Goal: Task Accomplishment & Management: Use online tool/utility

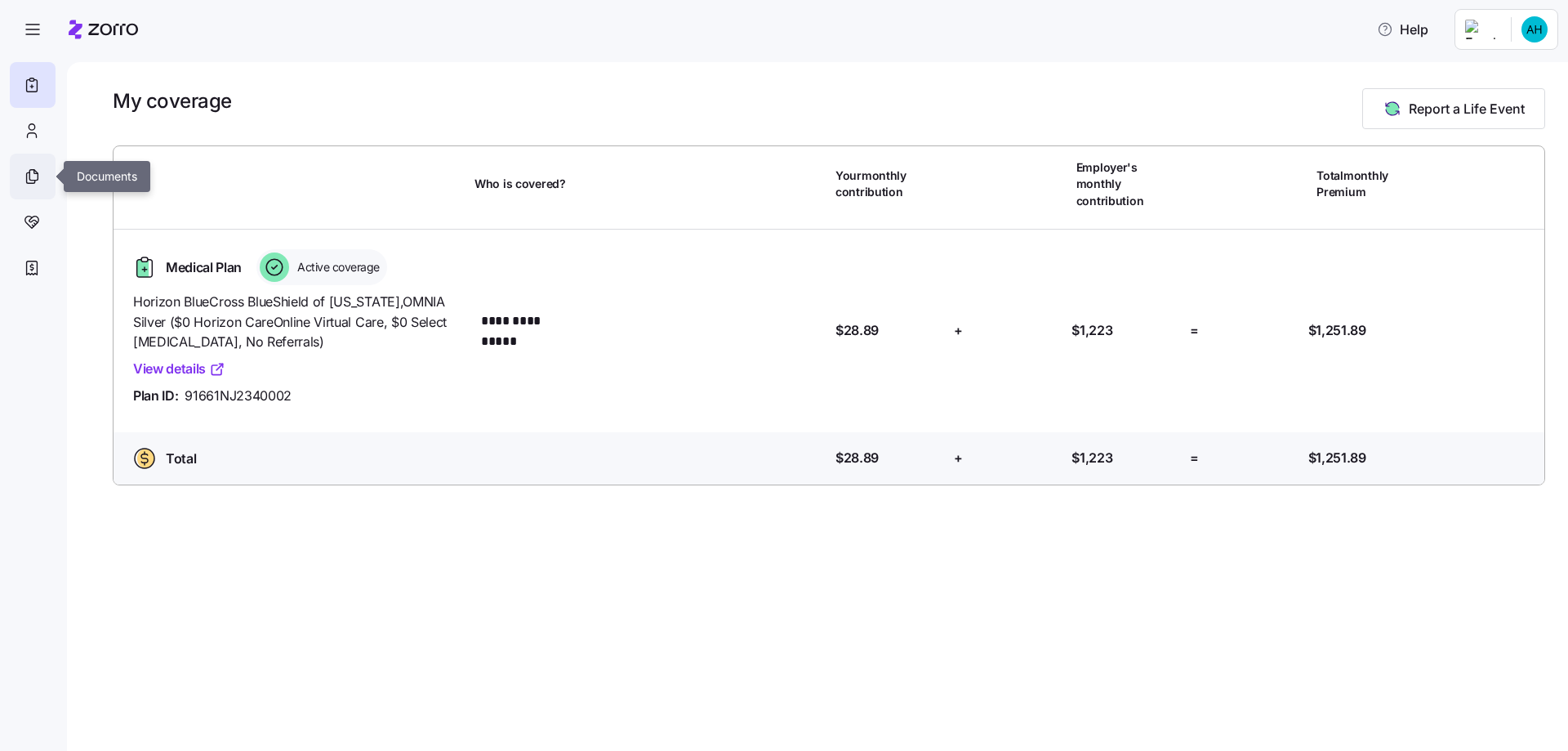
click at [32, 170] on icon at bounding box center [34, 175] width 8 height 11
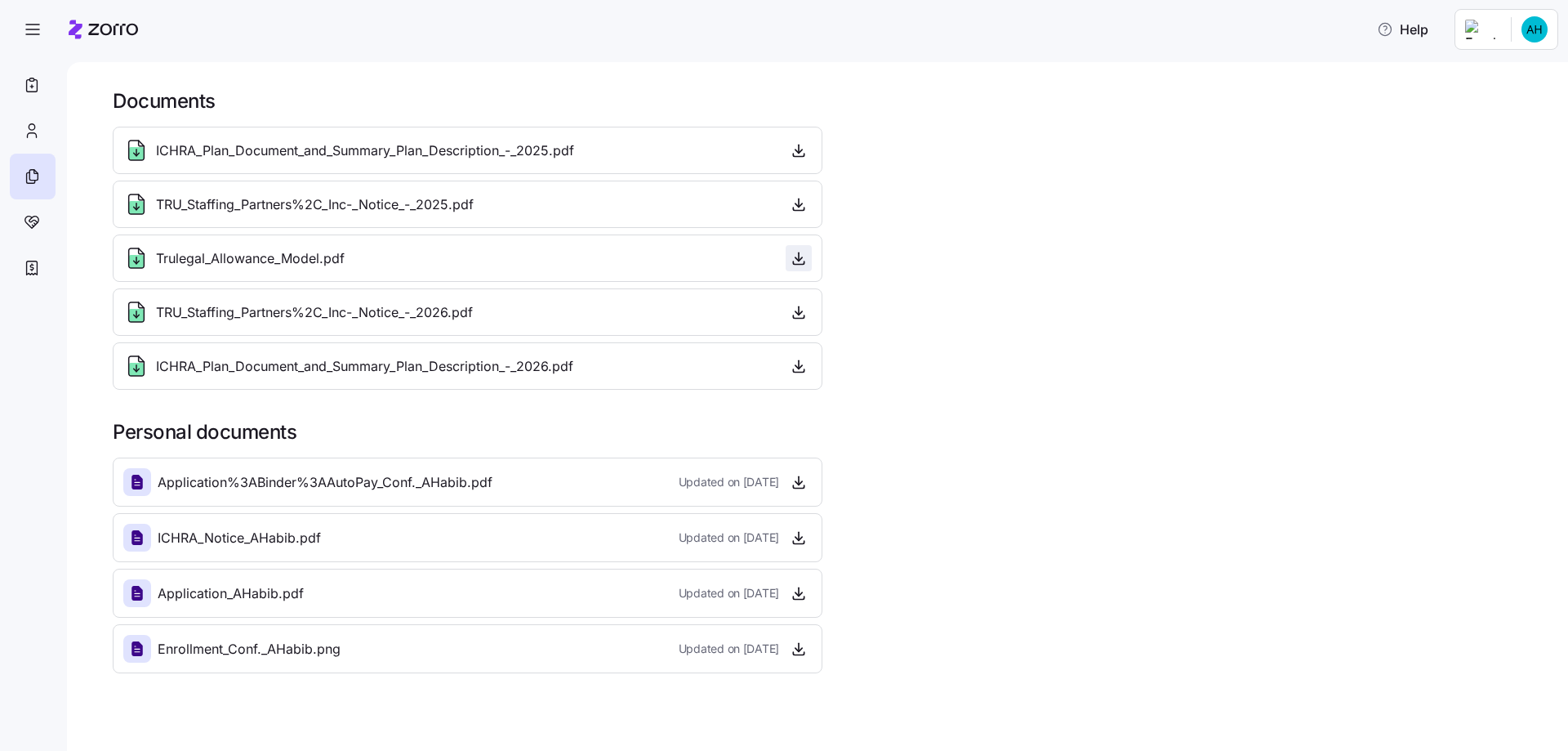
click at [806, 261] on icon "button" at bounding box center [798, 258] width 16 height 16
click at [26, 217] on icon at bounding box center [33, 222] width 14 height 12
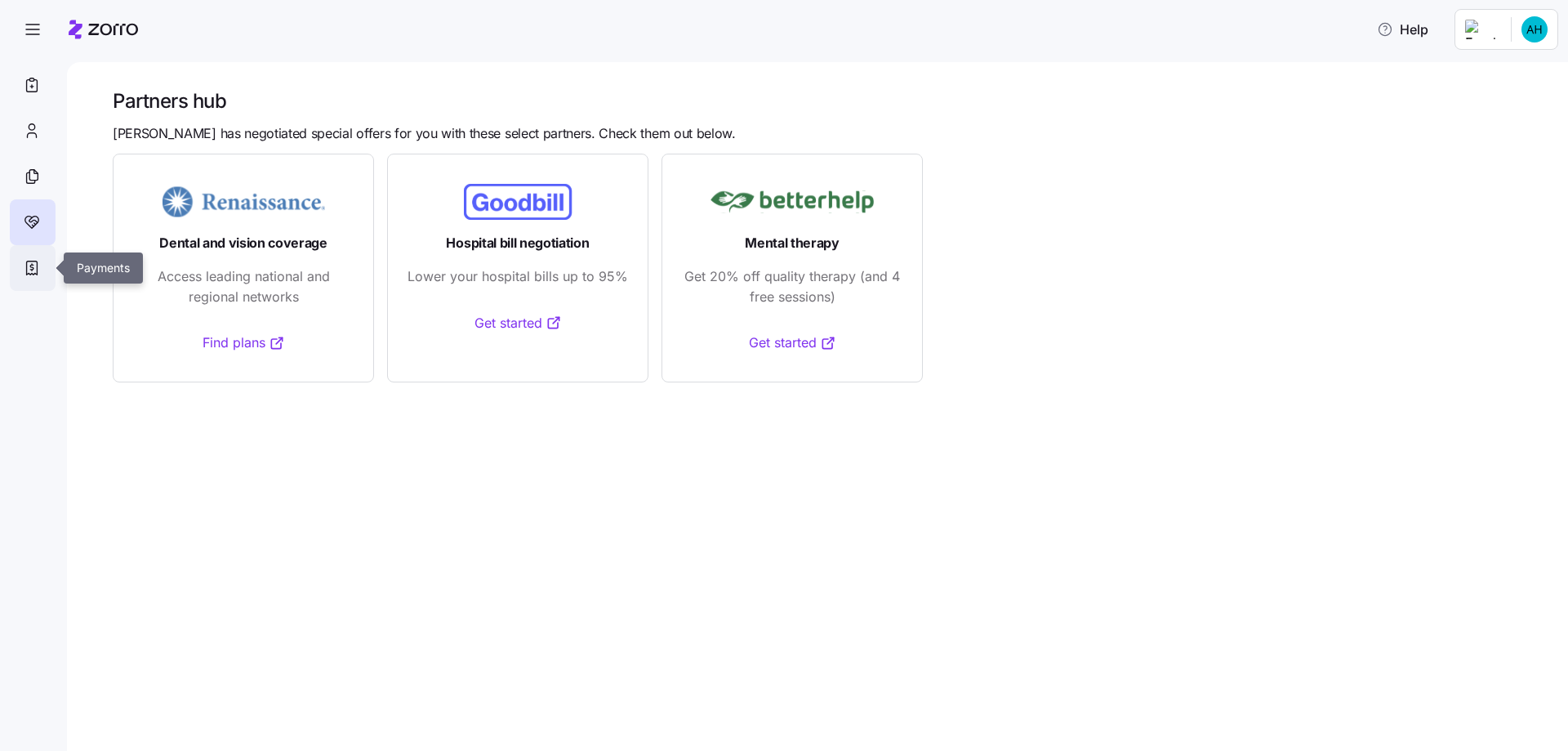
click at [35, 255] on div at bounding box center [33, 268] width 46 height 46
